Goal: Task Accomplishment & Management: Manage account settings

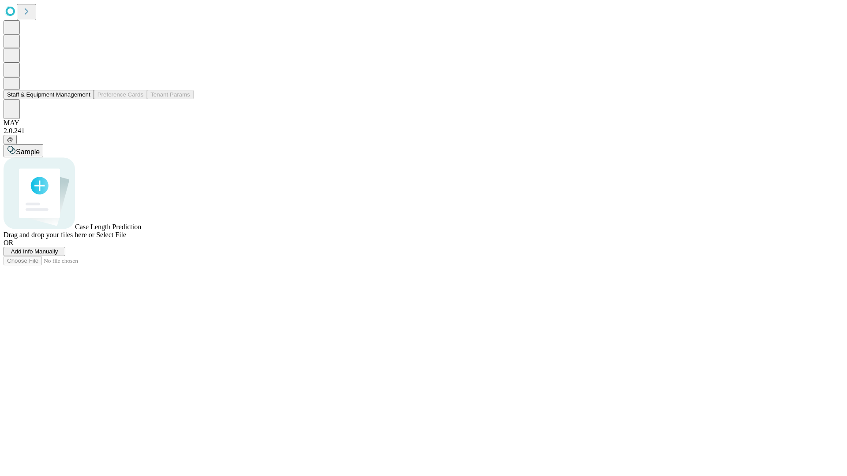
click at [84, 99] on button "Staff & Equipment Management" at bounding box center [49, 94] width 90 height 9
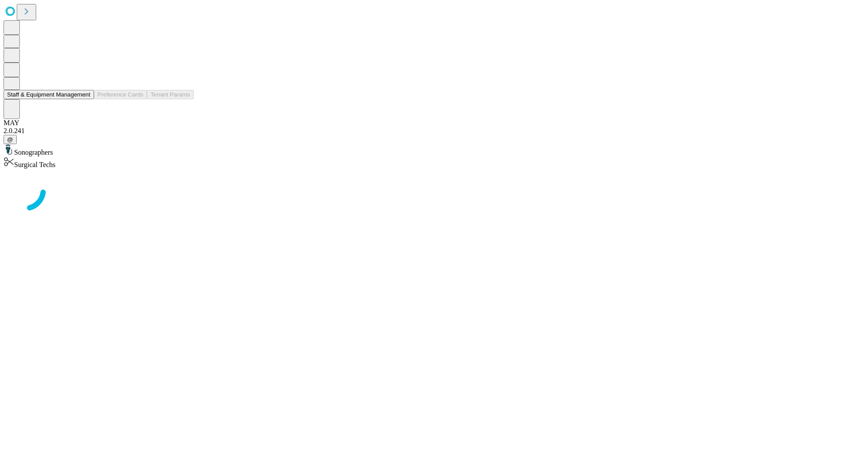
click at [84, 99] on button "Staff & Equipment Management" at bounding box center [49, 94] width 90 height 9
